Goal: Task Accomplishment & Management: Use online tool/utility

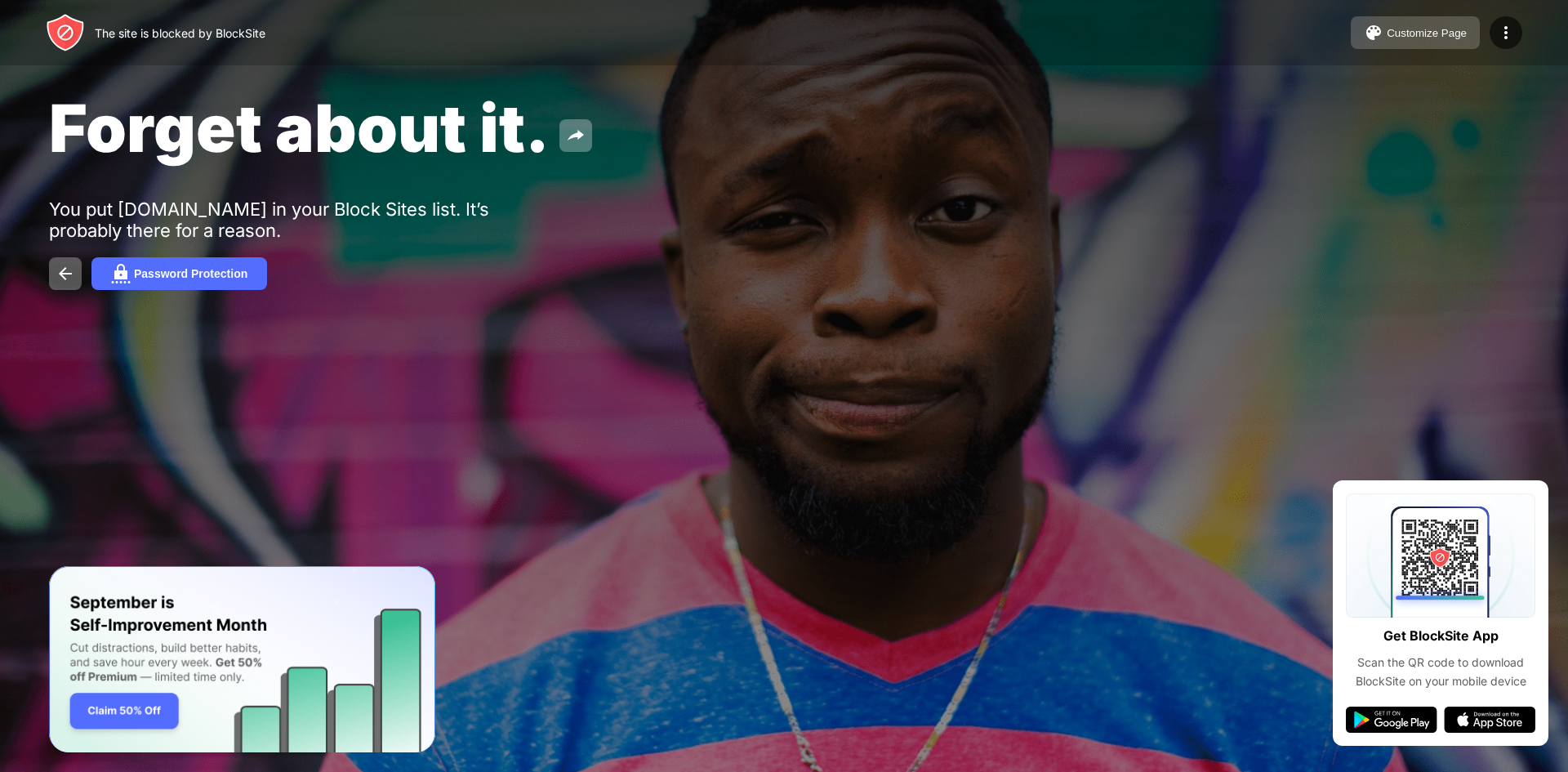
click at [1449, 34] on div "Customize Page" at bounding box center [1427, 33] width 80 height 12
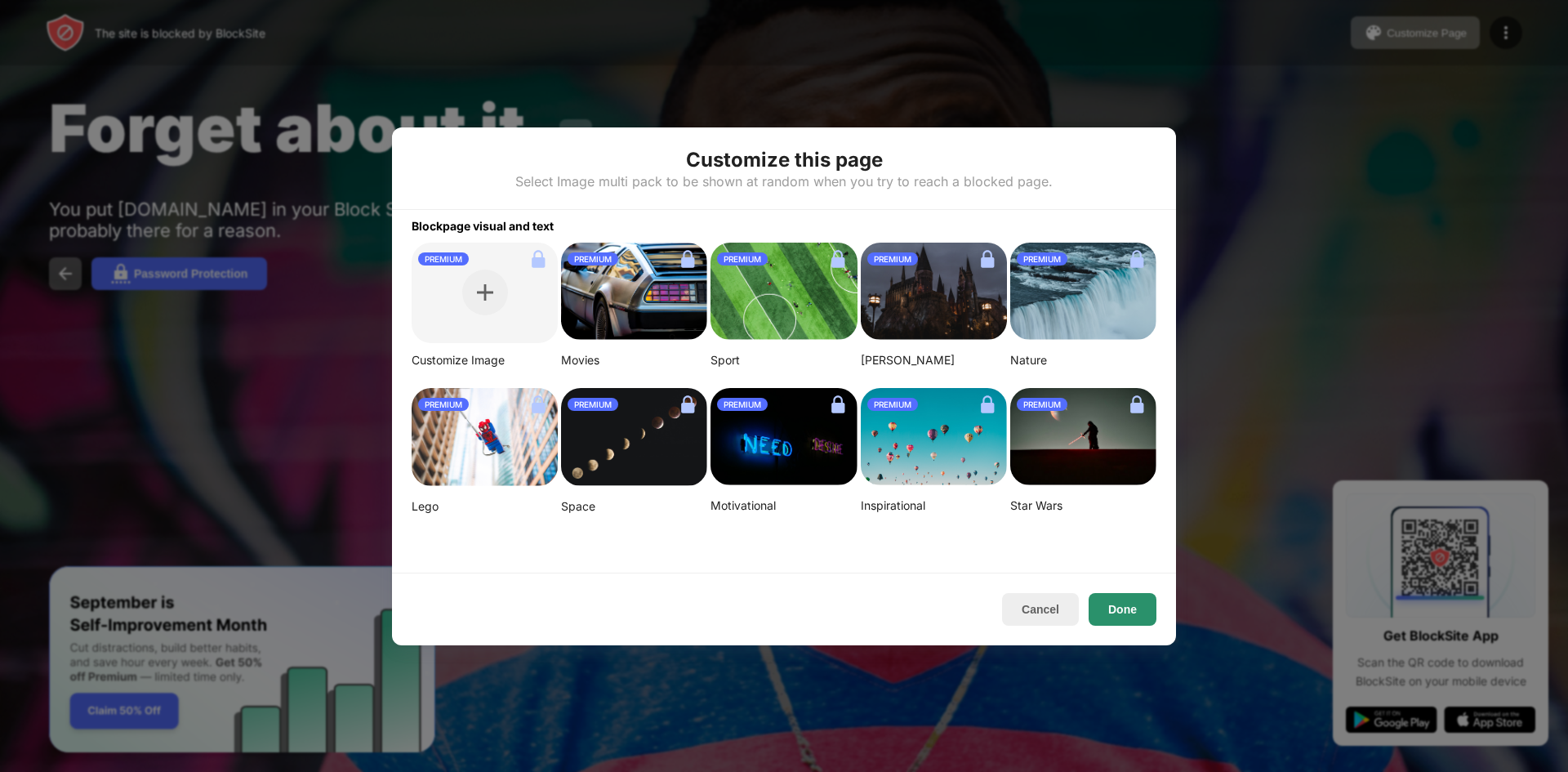
click at [1114, 611] on button "Done" at bounding box center [1123, 608] width 68 height 33
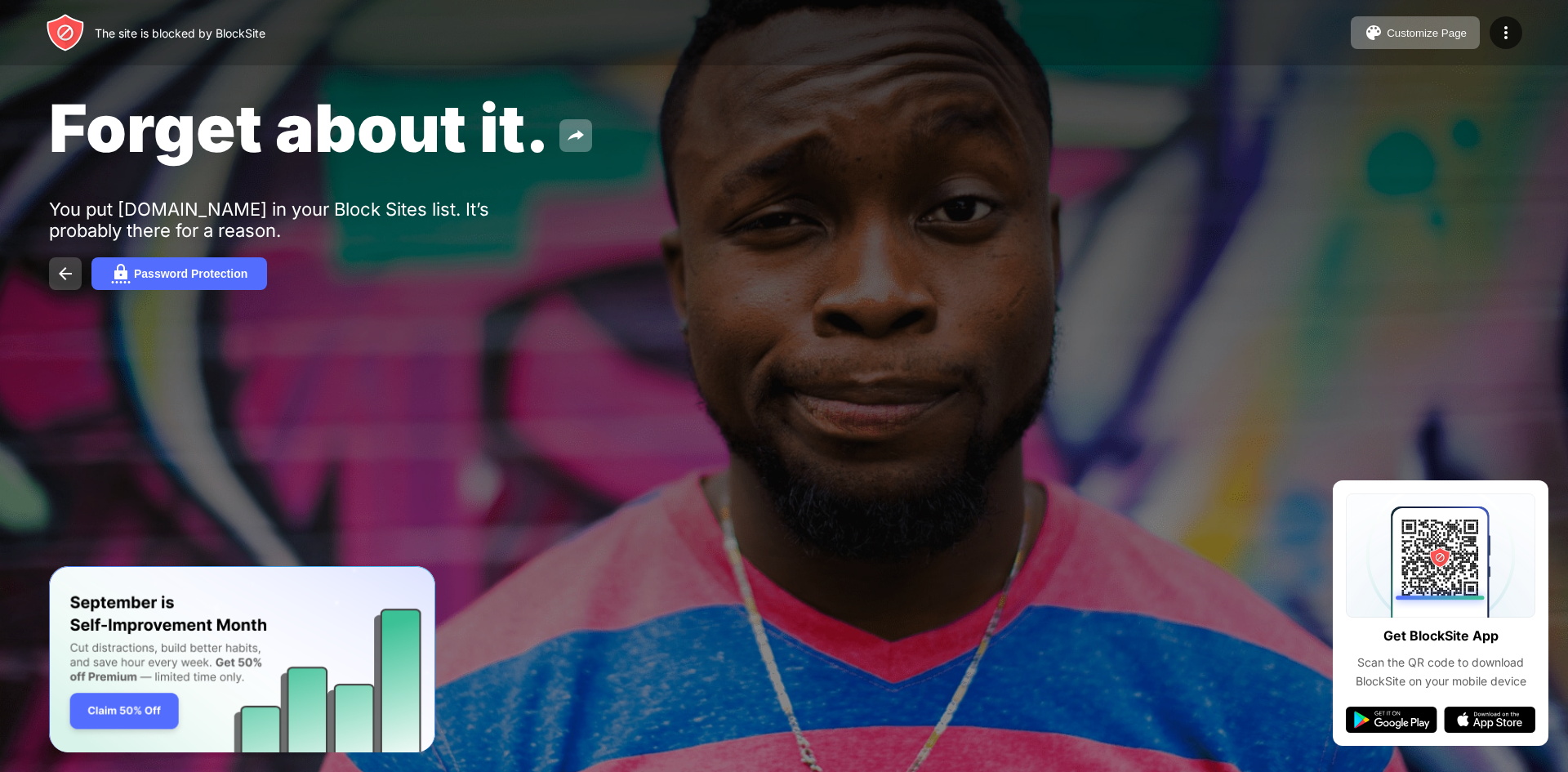
click at [67, 276] on img at bounding box center [65, 274] width 20 height 20
